Goal: Task Accomplishment & Management: Manage account settings

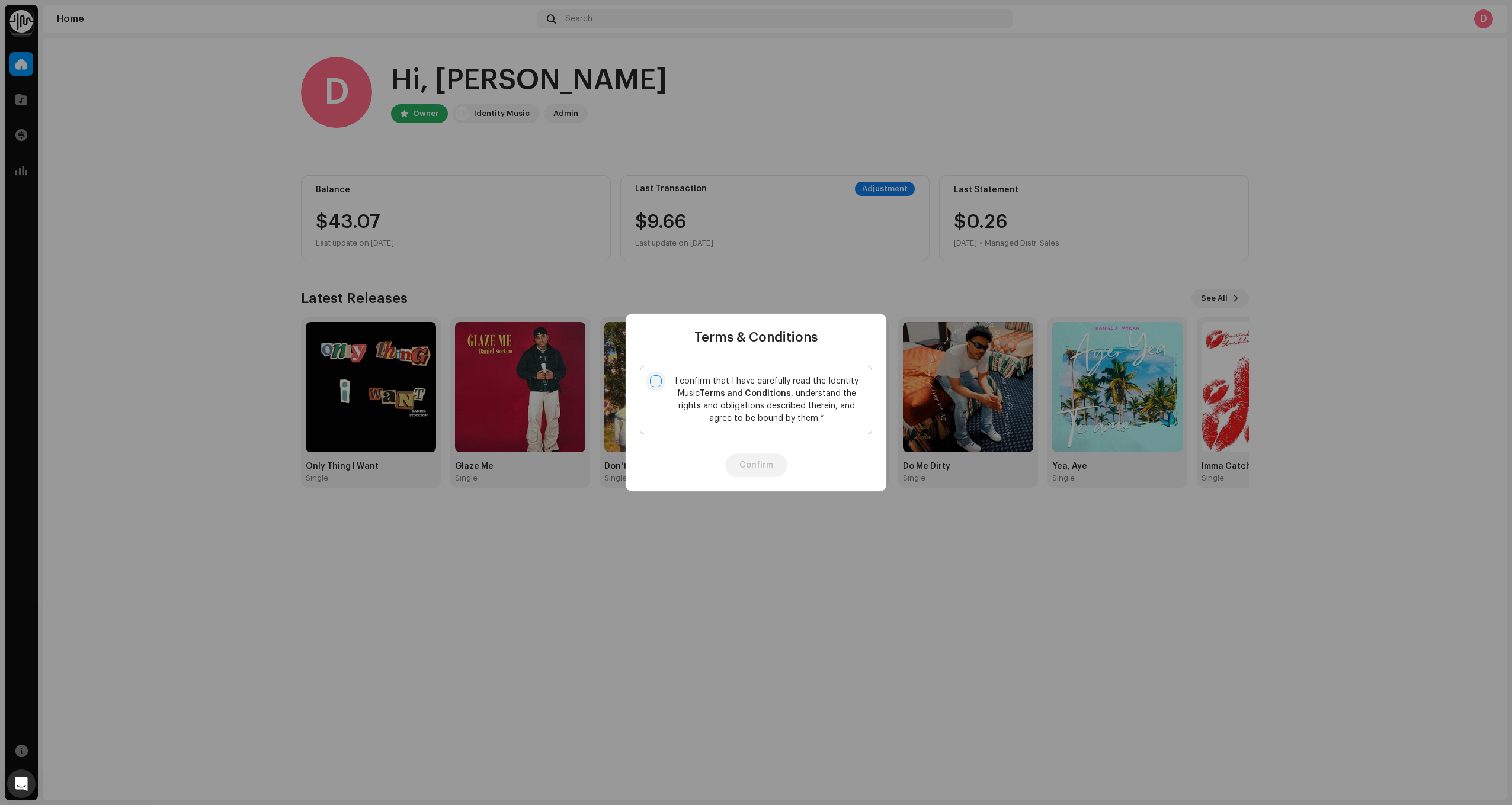
click at [655, 380] on input "I confirm that I have carefully read the Identity Music Terms and Conditions , …" at bounding box center [655, 381] width 12 height 12
checkbox input "true"
click at [747, 480] on div "Confirm" at bounding box center [756, 465] width 260 height 52
click at [732, 446] on div "Confirm" at bounding box center [756, 465] width 260 height 52
click at [745, 467] on button "Confirm" at bounding box center [756, 465] width 63 height 24
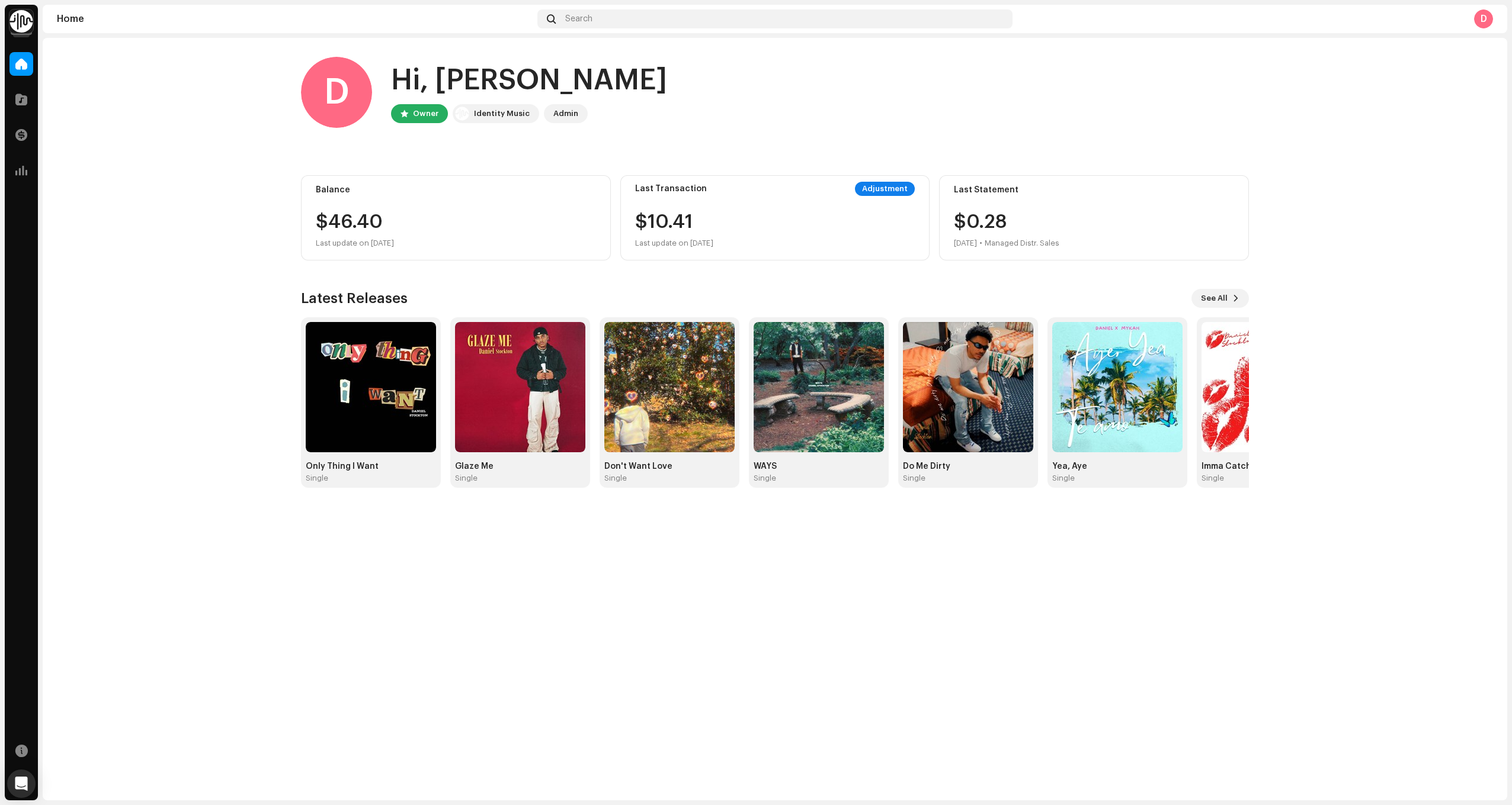
click at [887, 190] on div "Adjustment" at bounding box center [884, 189] width 60 height 15
click at [1481, 16] on div "D" at bounding box center [1483, 18] width 19 height 19
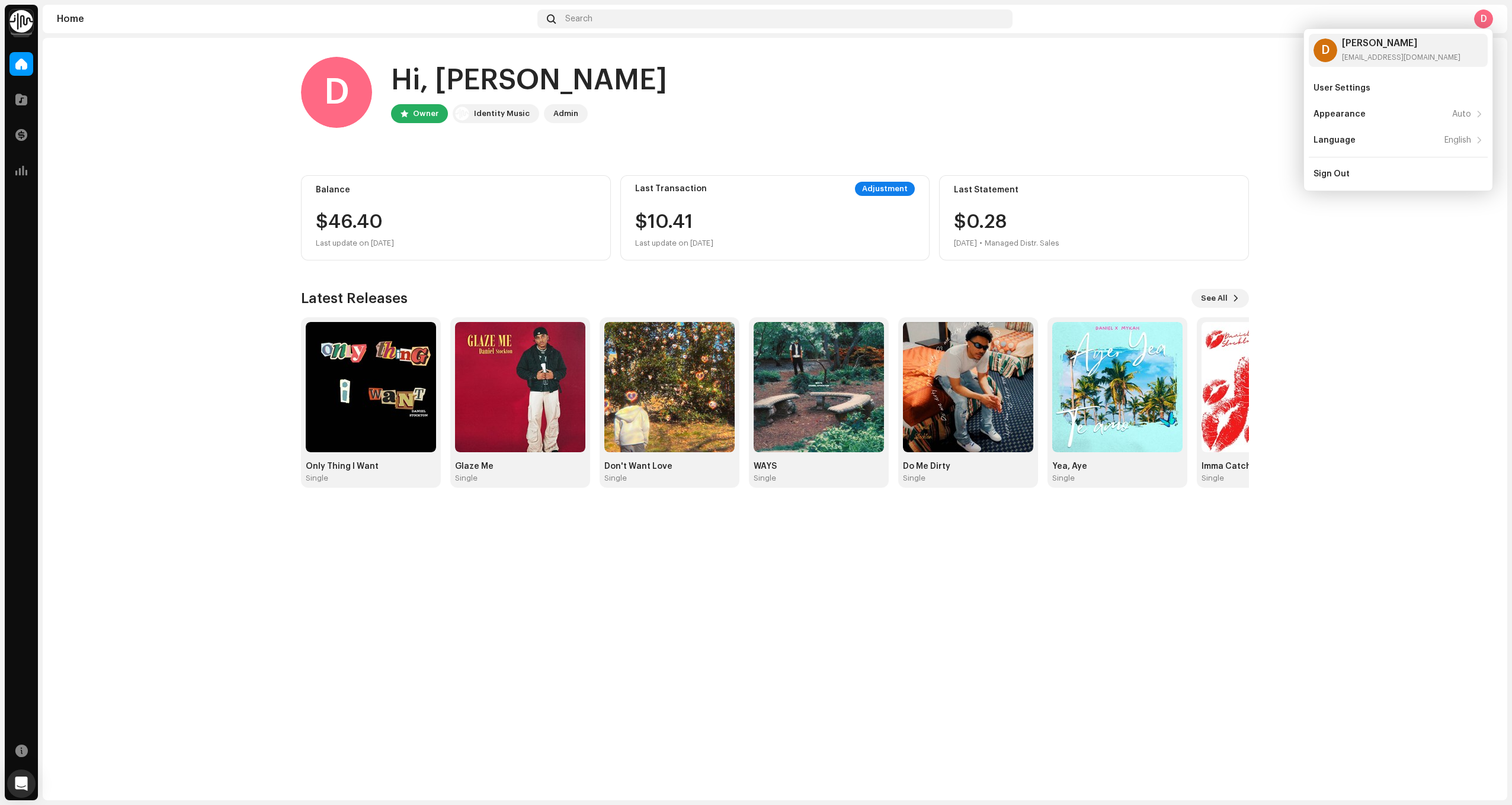
click at [1058, 113] on div "D Hi, [PERSON_NAME] Owner Identity Music Admin" at bounding box center [775, 92] width 948 height 71
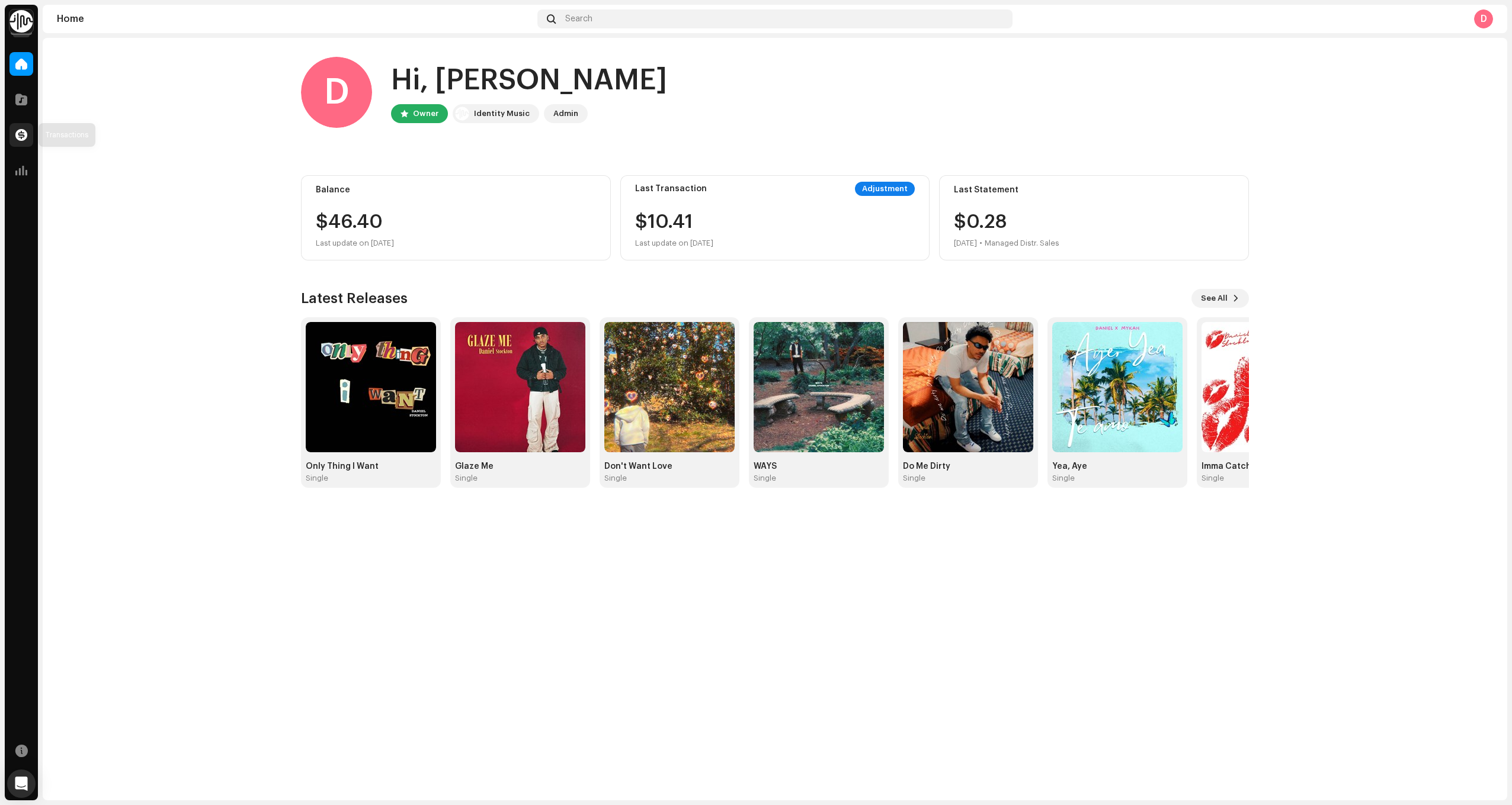
click at [22, 139] on span at bounding box center [21, 135] width 12 height 9
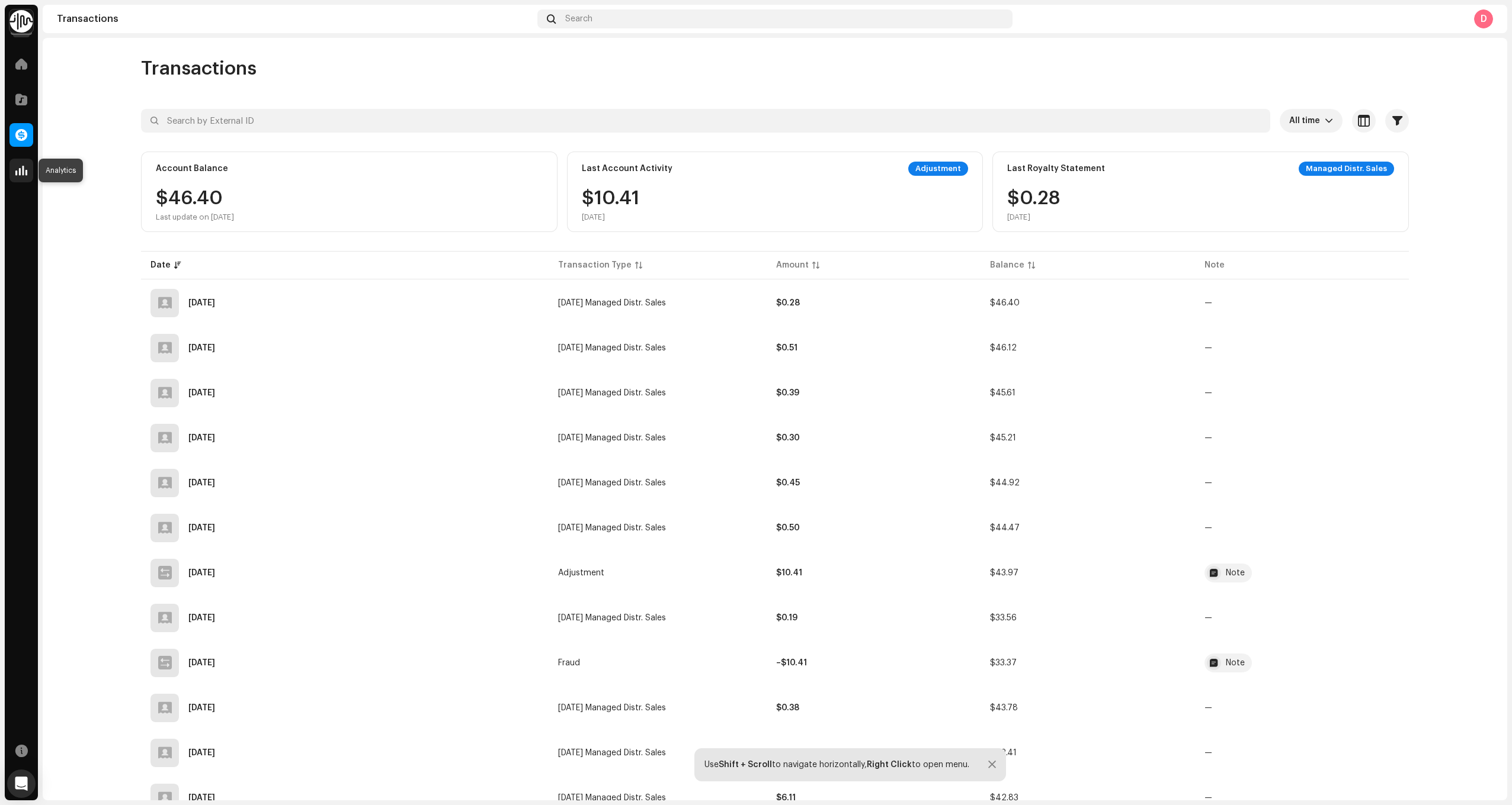
click at [19, 174] on span at bounding box center [21, 170] width 12 height 9
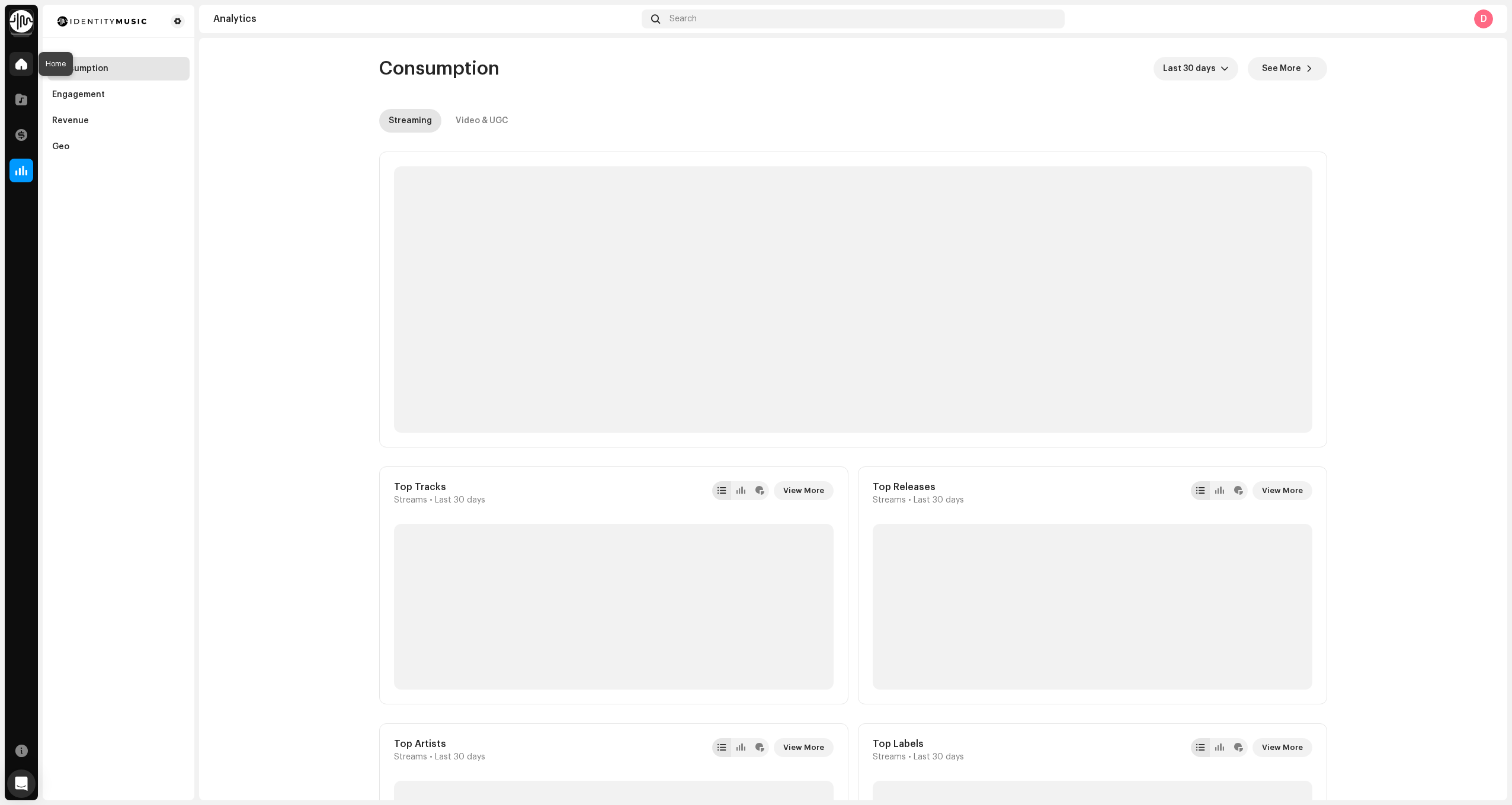
click at [24, 64] on span at bounding box center [21, 63] width 12 height 9
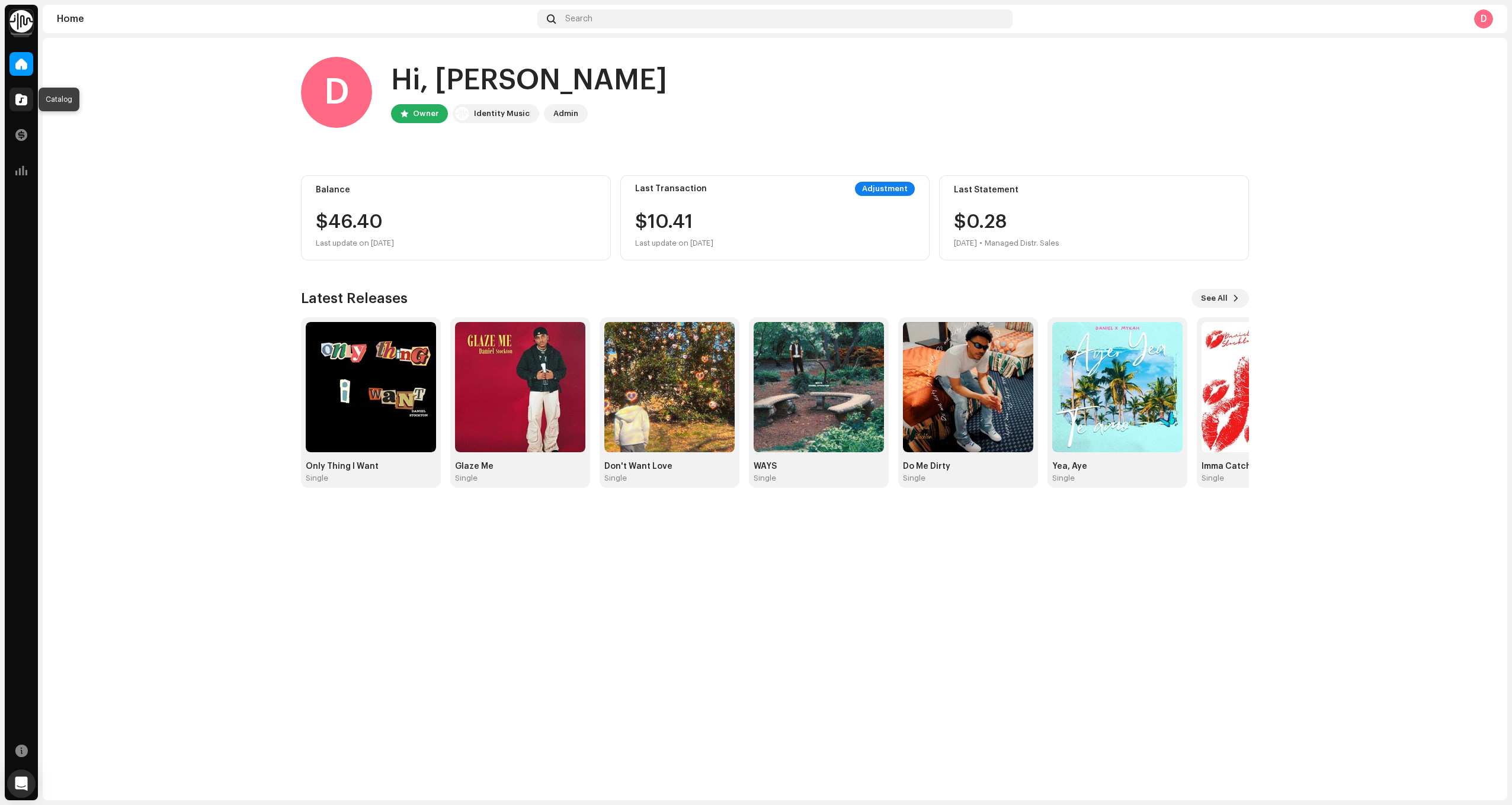
click at [24, 100] on span at bounding box center [21, 99] width 12 height 9
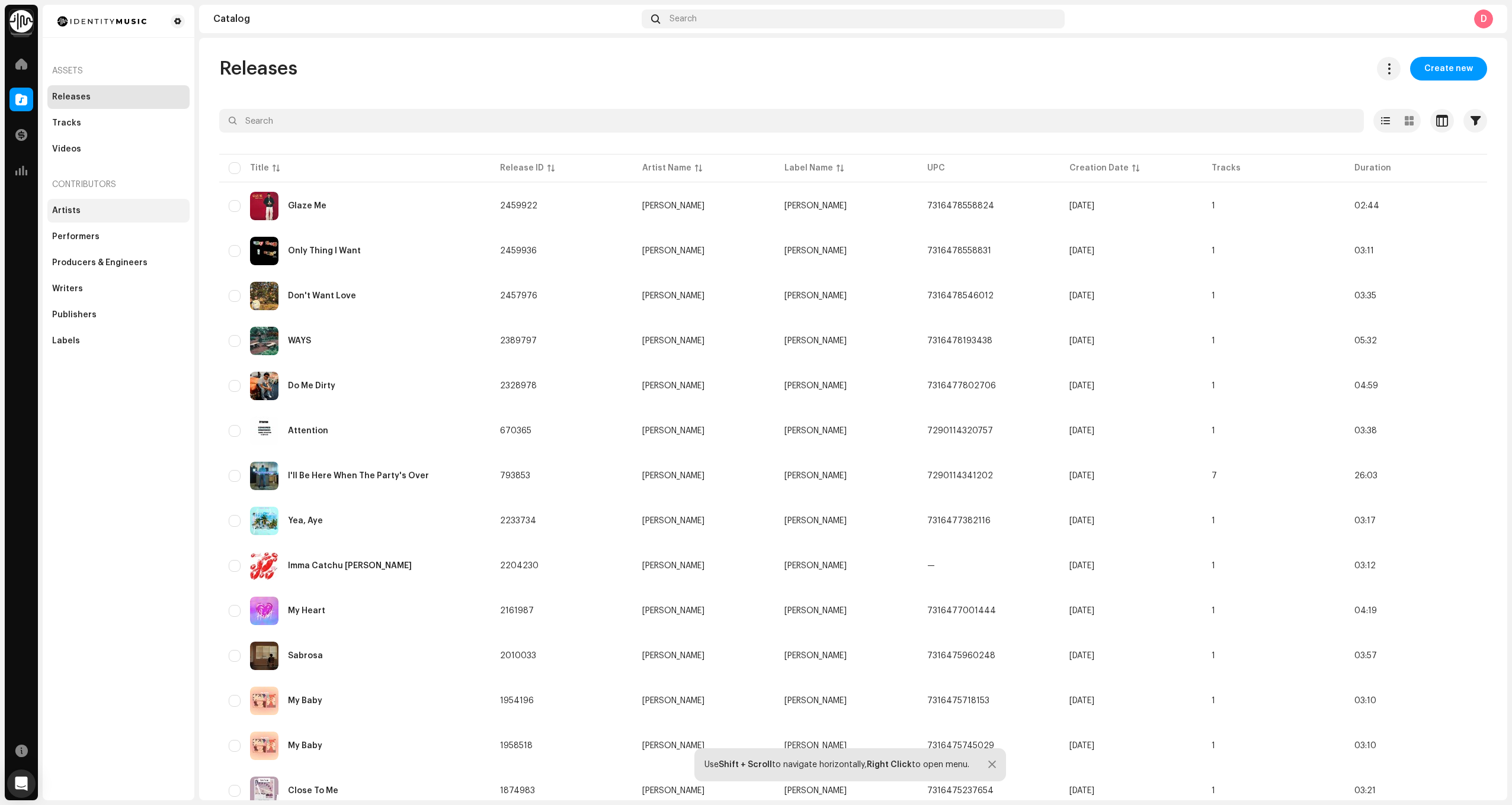
click at [77, 211] on div "Artists" at bounding box center [65, 210] width 28 height 9
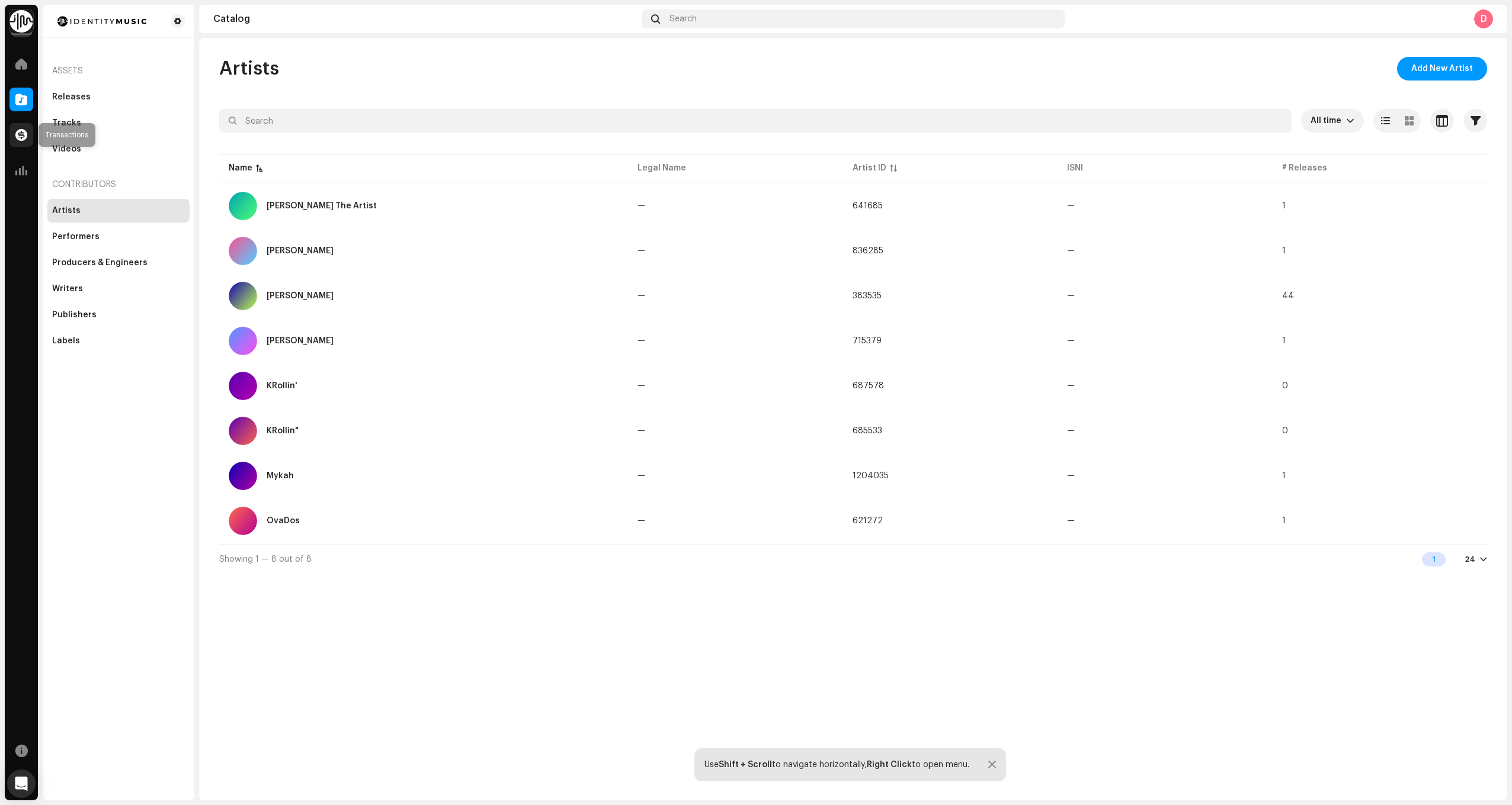
click at [25, 131] on span at bounding box center [21, 135] width 12 height 9
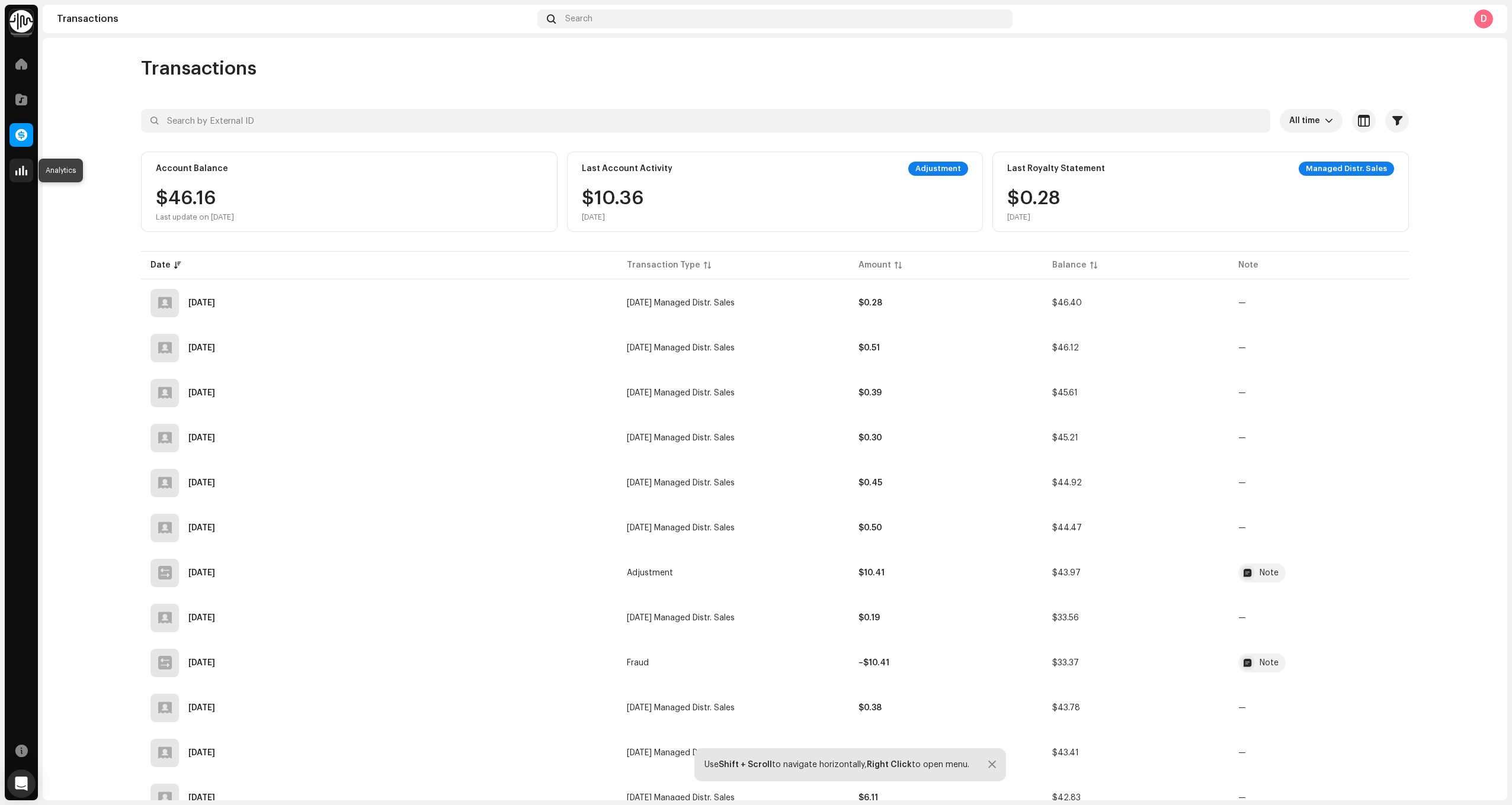
click at [26, 168] on span at bounding box center [21, 170] width 12 height 9
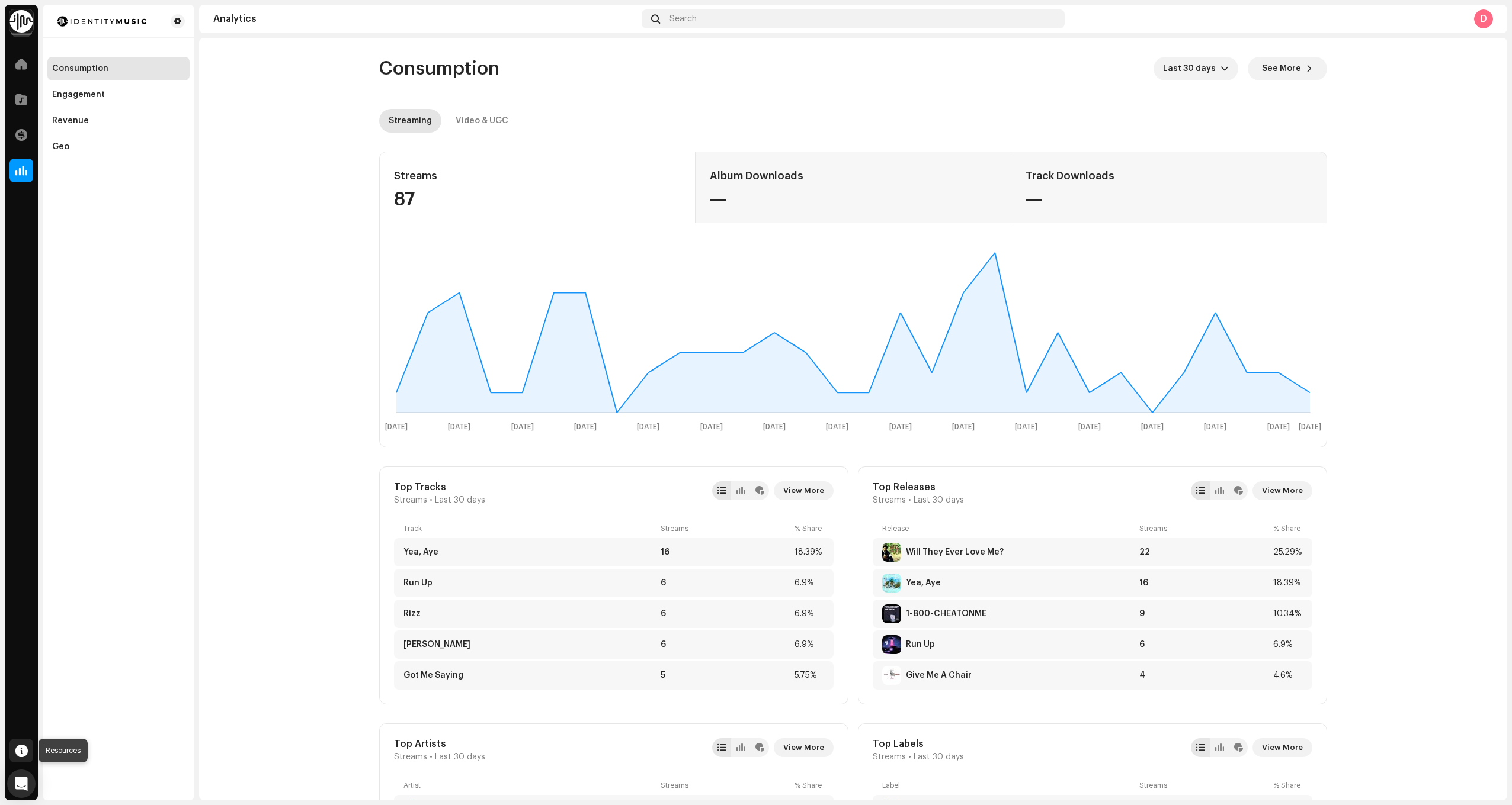
click at [19, 748] on span at bounding box center [22, 751] width 13 height 9
click at [30, 412] on div "Home Catalog Transactions Analytics Resources" at bounding box center [21, 423] width 34 height 753
click at [24, 59] on span at bounding box center [21, 63] width 12 height 9
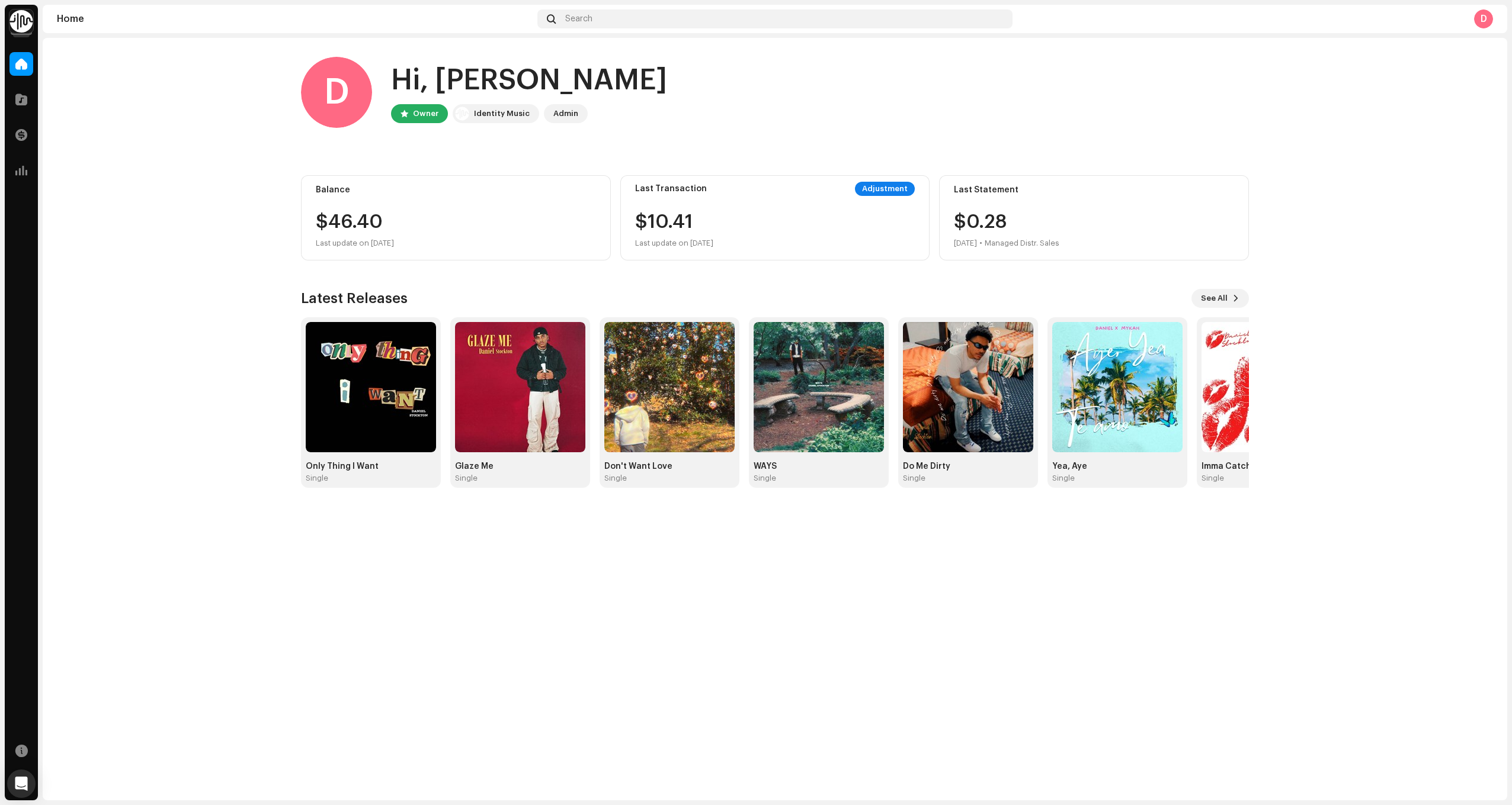
click at [1483, 15] on div "D" at bounding box center [1483, 18] width 19 height 19
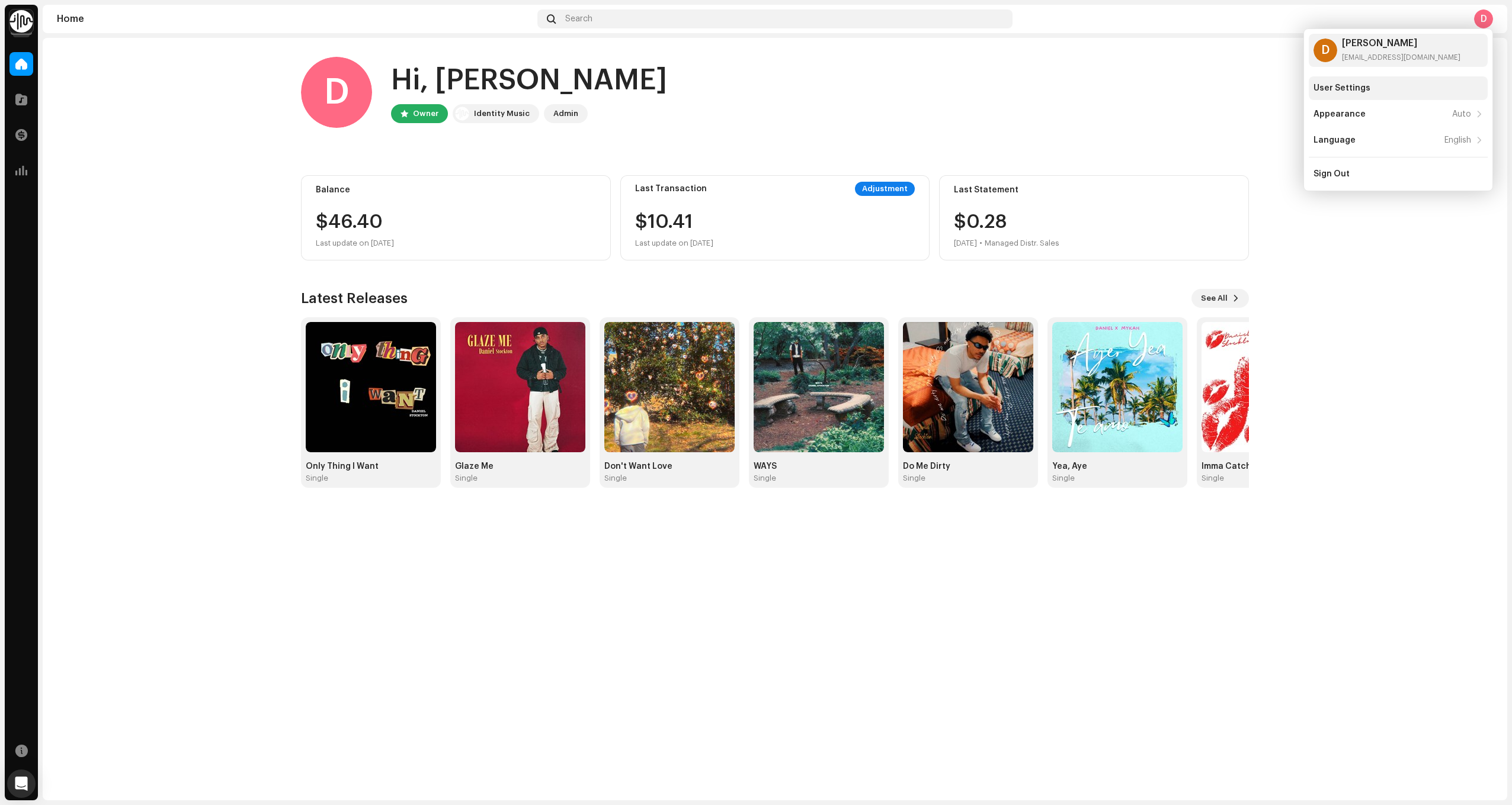
click at [1380, 92] on div "User Settings" at bounding box center [1398, 88] width 170 height 9
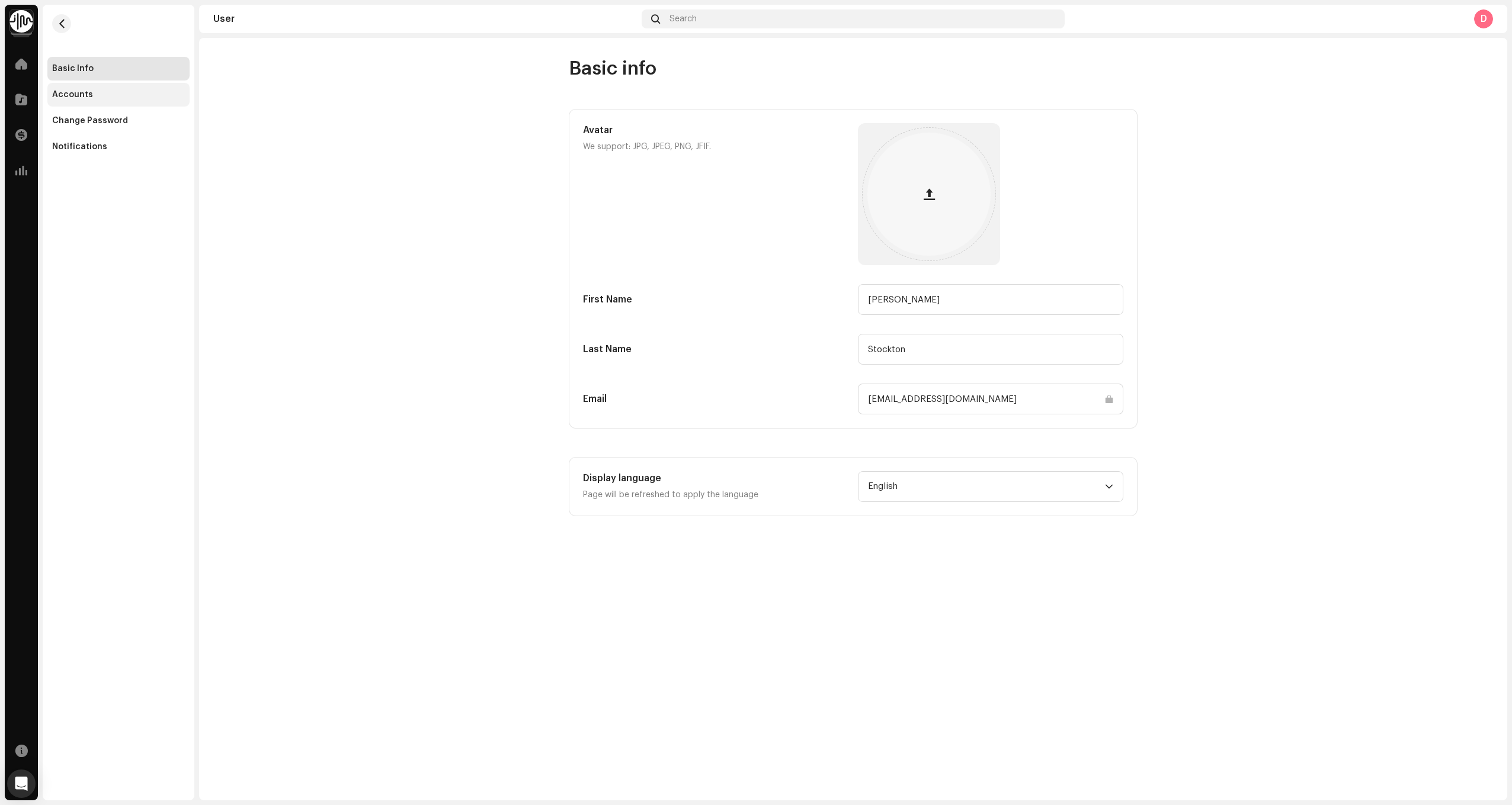
click at [82, 93] on div "Accounts" at bounding box center [72, 94] width 41 height 9
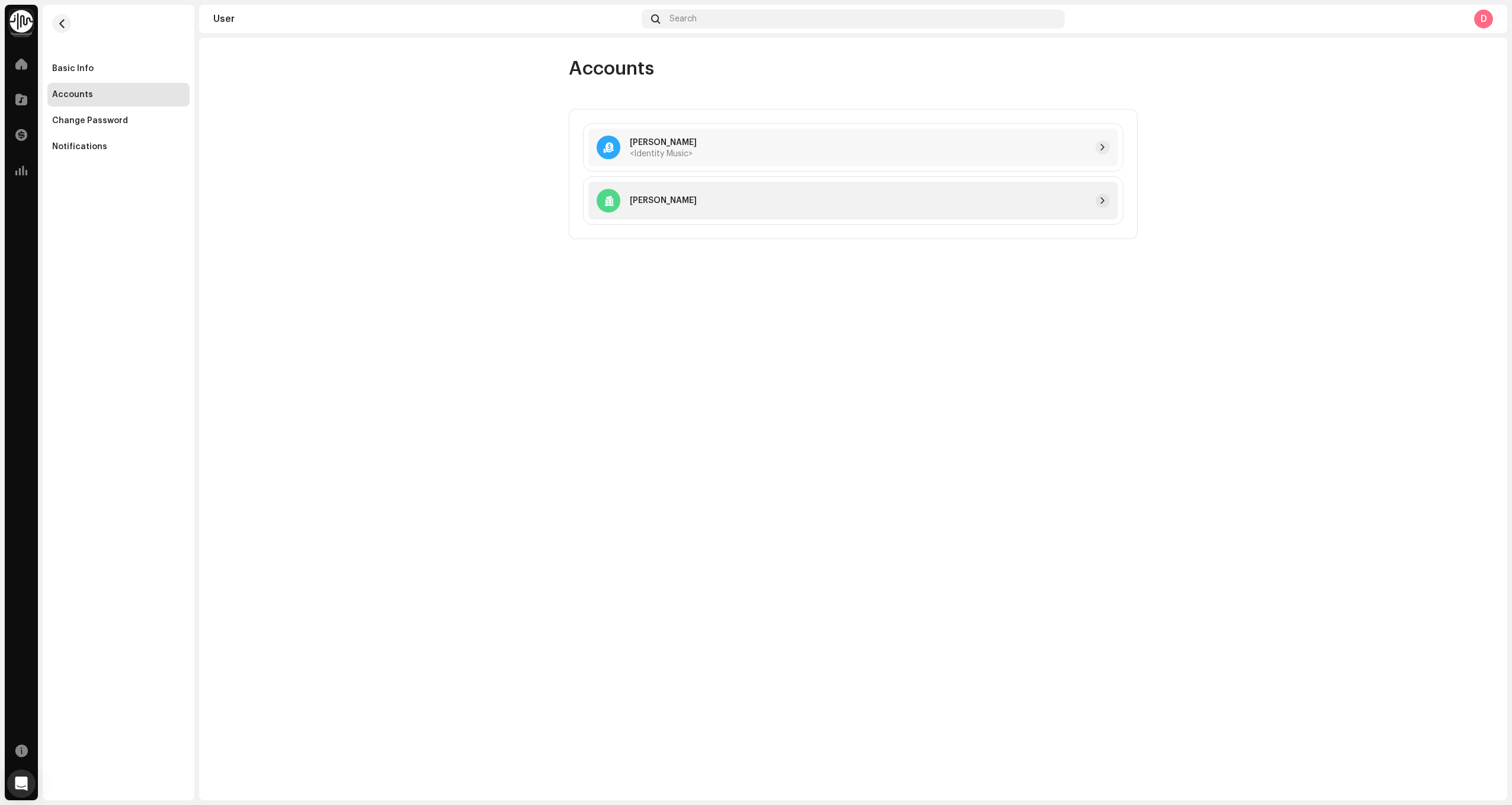
click at [783, 199] on div at bounding box center [902, 201] width 413 height 15
click at [1099, 197] on span "button" at bounding box center [1102, 200] width 7 height 9
click at [121, 142] on div "Notifications" at bounding box center [118, 147] width 132 height 9
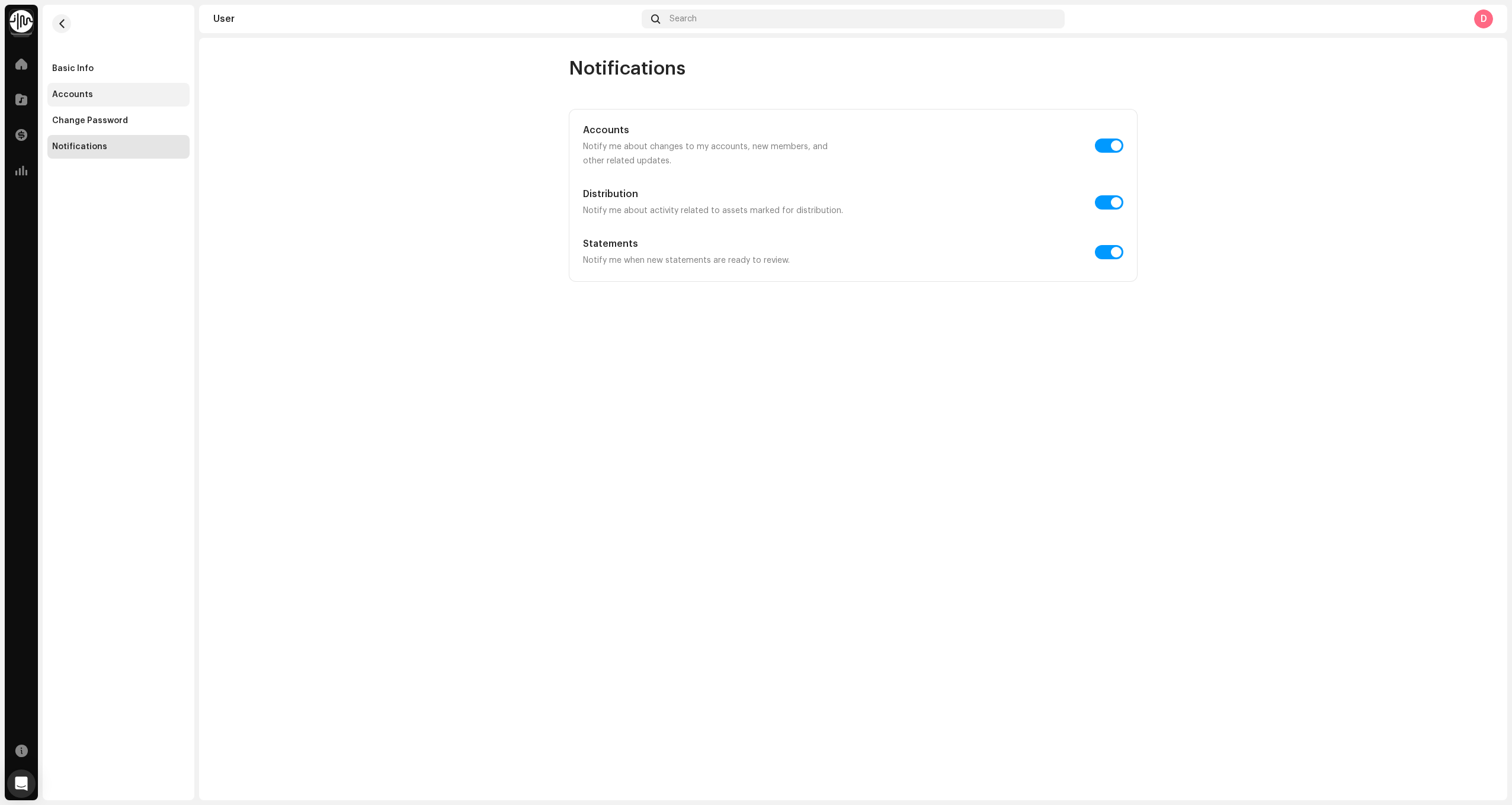
click at [115, 106] on div "Accounts" at bounding box center [118, 94] width 142 height 24
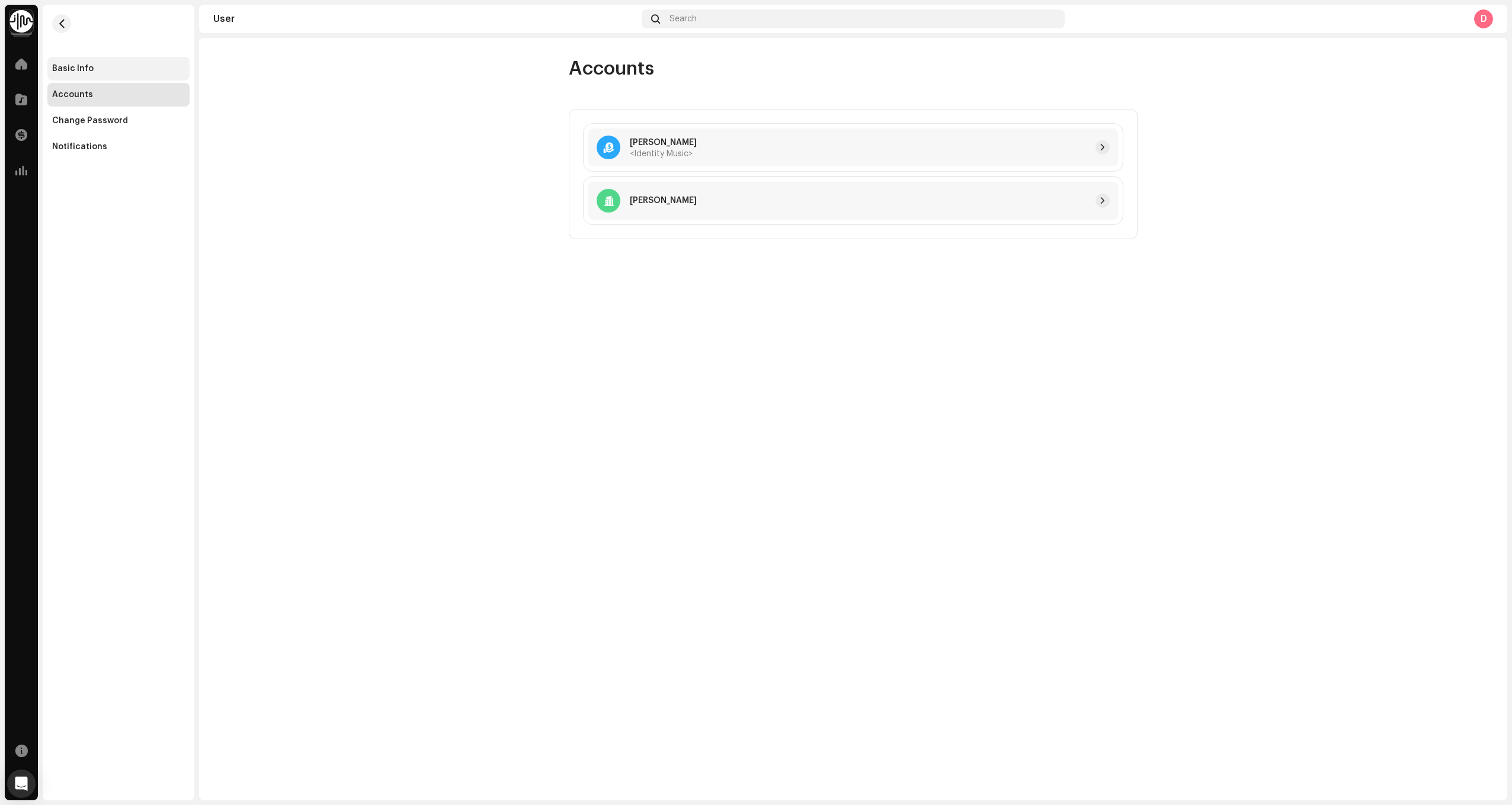
click at [69, 69] on div "Basic Info" at bounding box center [73, 69] width 42 height 9
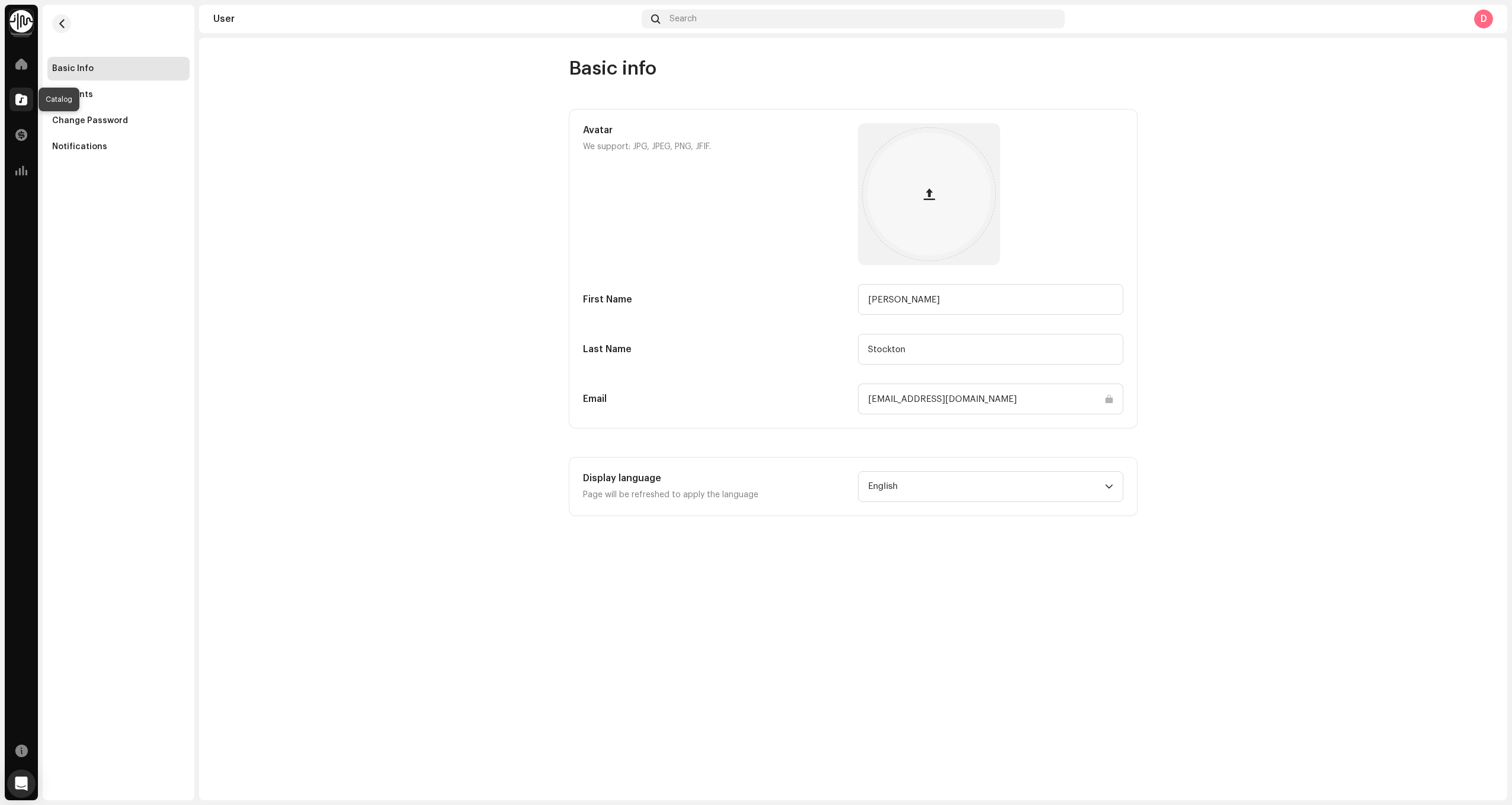
click at [24, 94] on span at bounding box center [21, 99] width 12 height 9
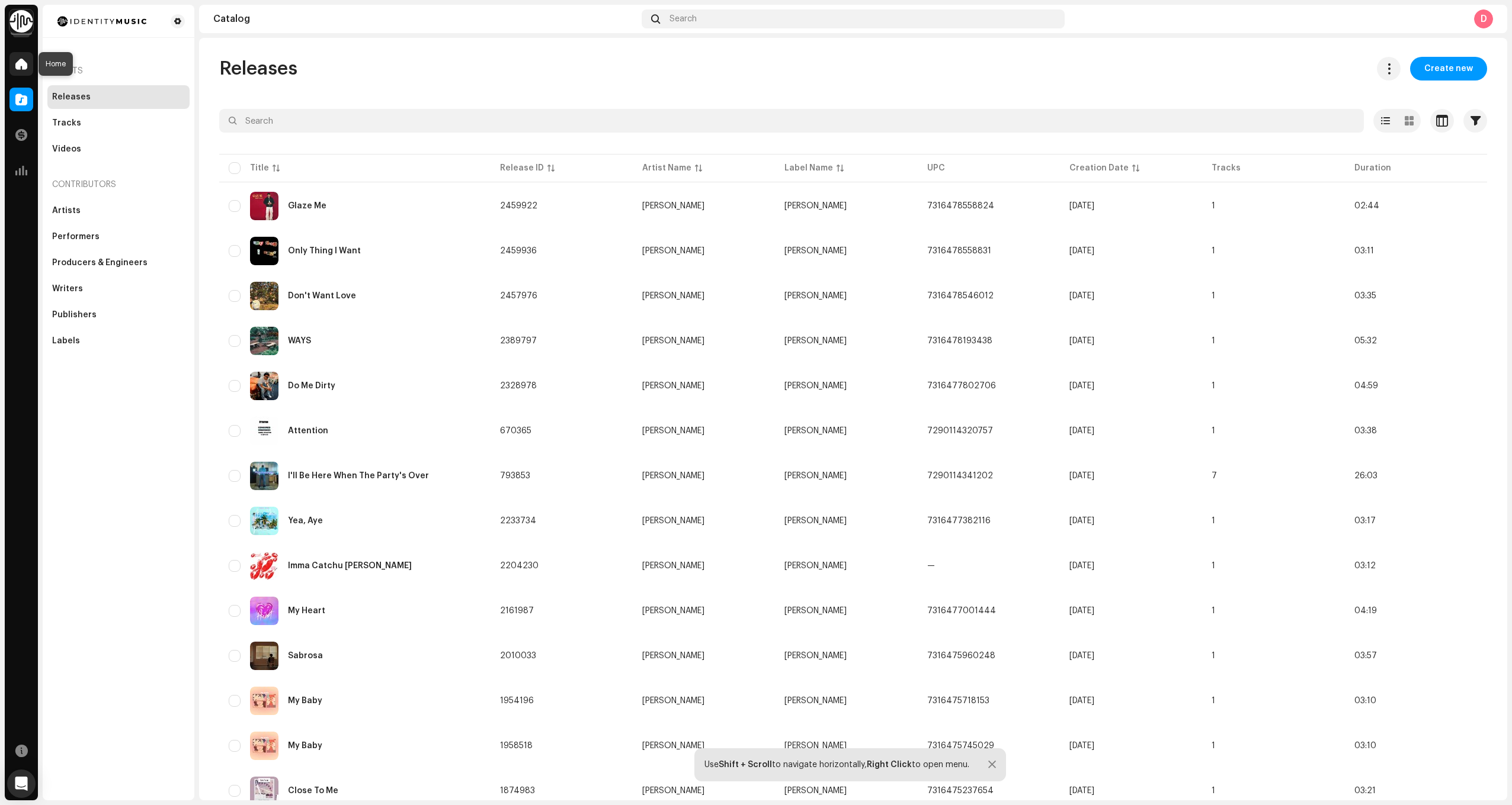
click at [19, 71] on div at bounding box center [21, 63] width 24 height 24
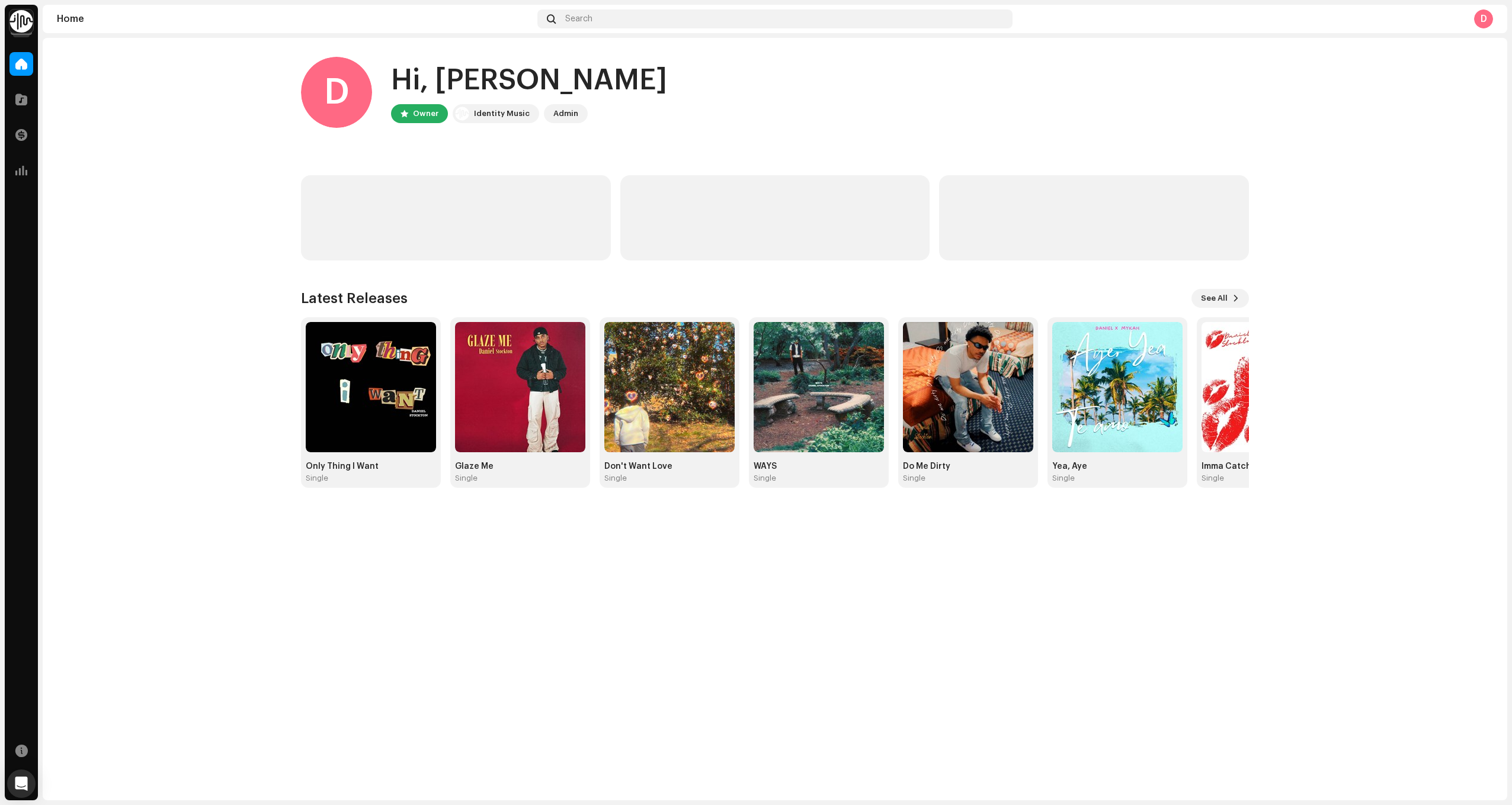
click at [17, 20] on img at bounding box center [21, 21] width 24 height 24
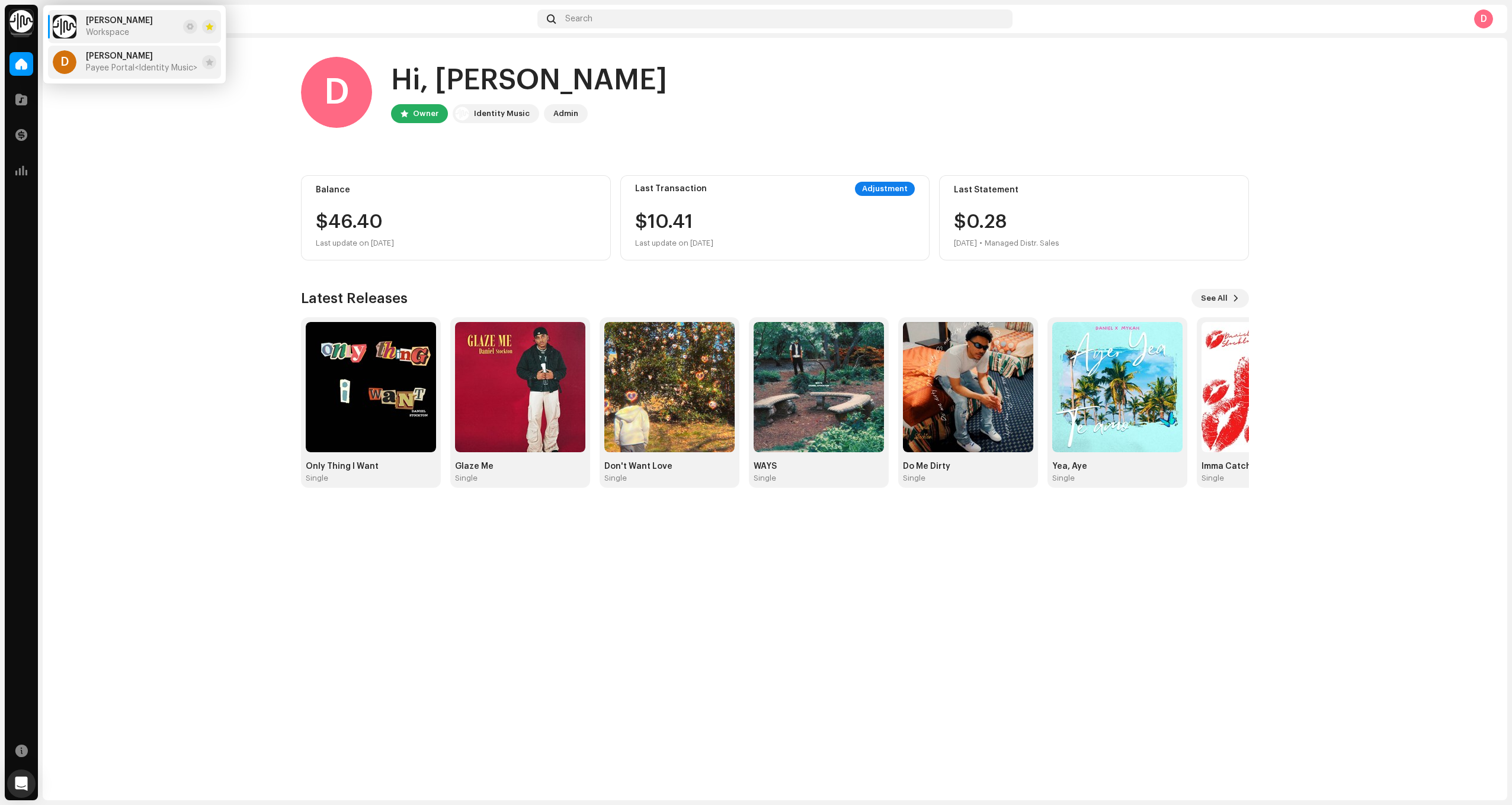
click at [127, 64] on span "Payee Portal <Identity Music>" at bounding box center [141, 68] width 112 height 9
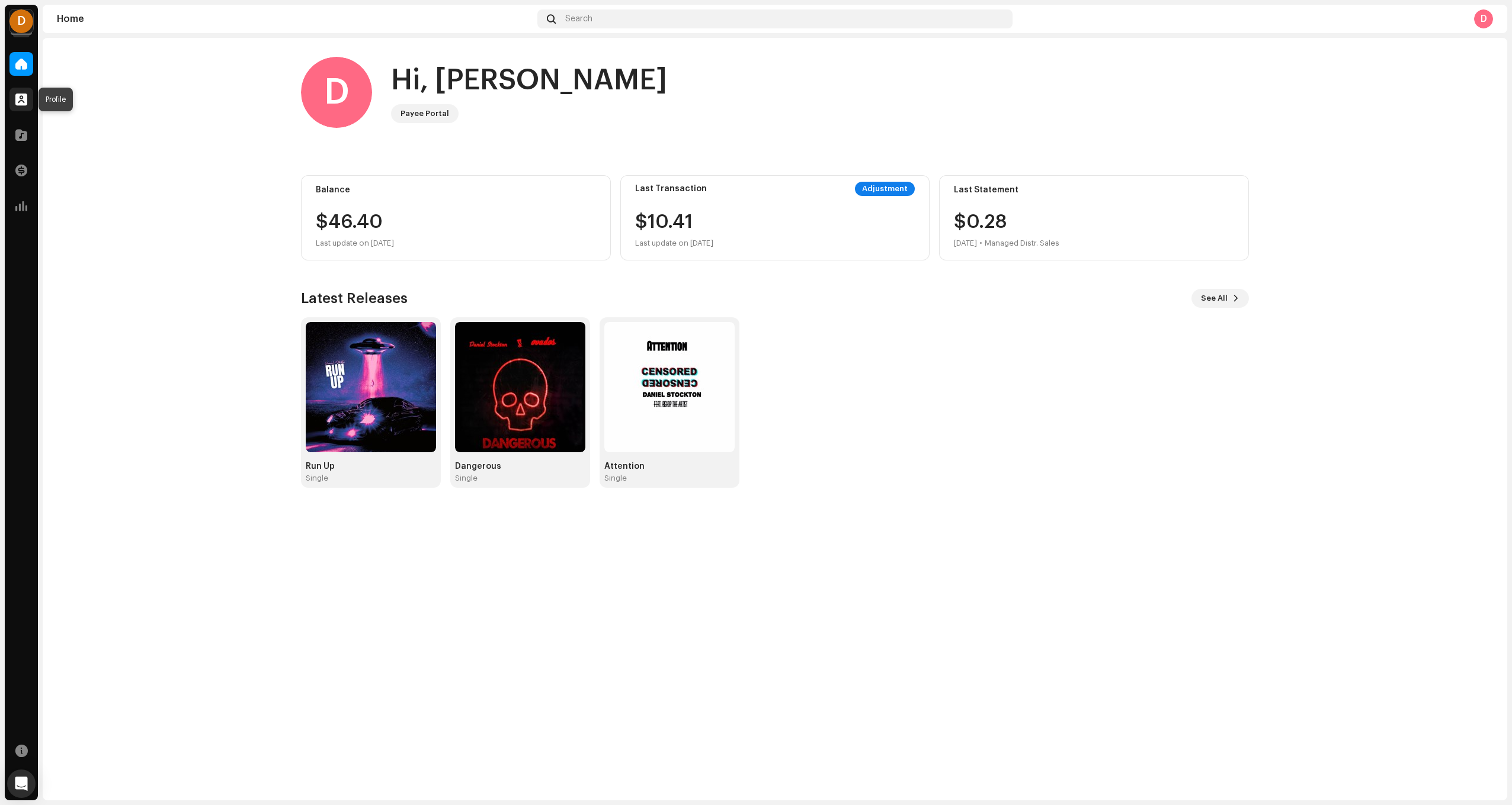
click at [21, 105] on div at bounding box center [21, 100] width 24 height 24
